Goal: Transaction & Acquisition: Purchase product/service

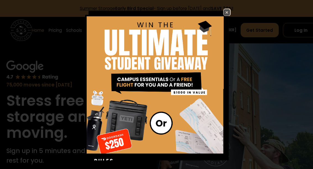
click at [224, 16] on img at bounding box center [227, 12] width 7 height 7
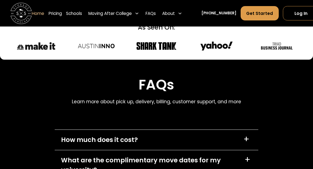
scroll to position [1439, 0]
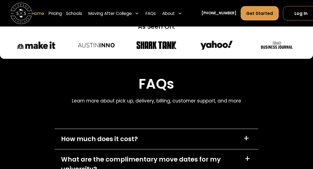
click at [251, 139] on div "+" at bounding box center [248, 138] width 9 height 9
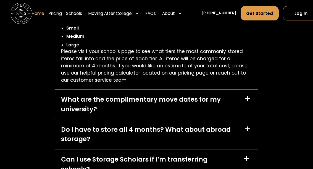
scroll to position [1582, 0]
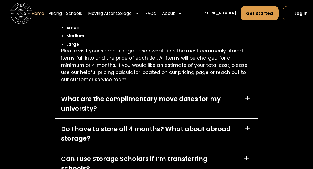
click at [251, 96] on div "+" at bounding box center [249, 98] width 8 height 9
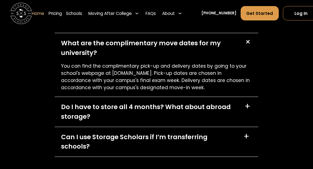
scroll to position [1644, 0]
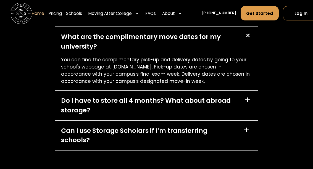
click at [243, 100] on div "Do I have to store all 4 months? What about abroad storage? +" at bounding box center [157, 106] width 204 height 30
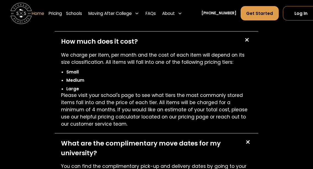
scroll to position [1536, 0]
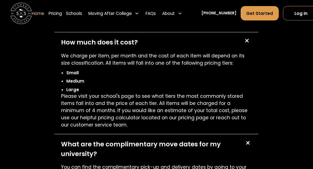
click at [56, 12] on link "Pricing" at bounding box center [55, 13] width 13 height 15
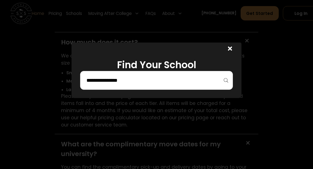
click at [173, 84] on input "search" at bounding box center [156, 80] width 141 height 9
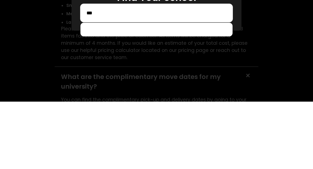
type input "*"
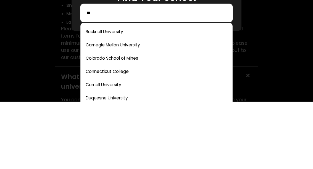
type input "*"
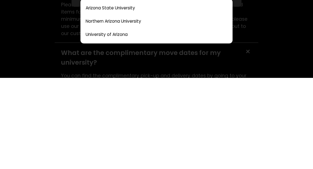
type input "***"
click at [115, 120] on link at bounding box center [156, 126] width 147 height 12
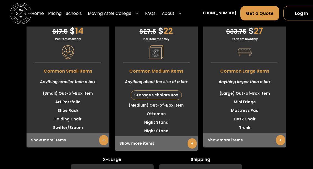
scroll to position [1415, 0]
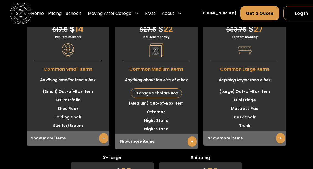
click at [283, 135] on link "+" at bounding box center [280, 138] width 9 height 10
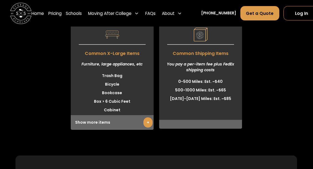
scroll to position [1696, 0]
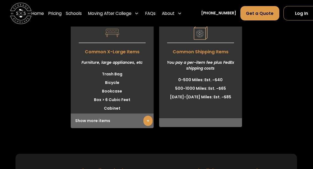
click at [147, 116] on link "+" at bounding box center [147, 121] width 9 height 10
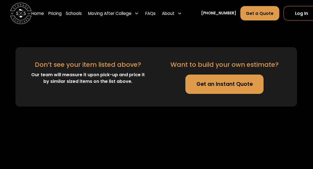
scroll to position [2026, 0]
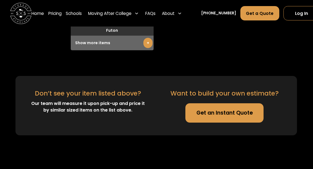
click at [245, 109] on link "Get an Instant Quote" at bounding box center [225, 112] width 78 height 19
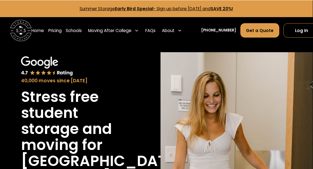
scroll to position [0, 0]
